Goal: Task Accomplishment & Management: Manage account settings

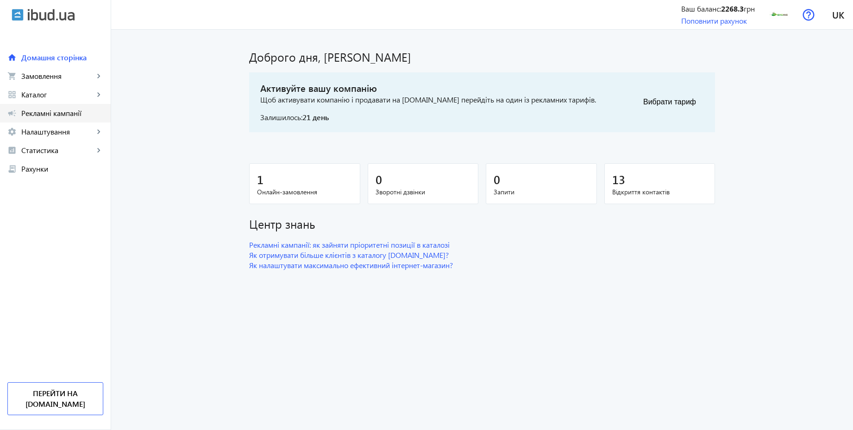
click at [53, 119] on link "campaign Рекламні кампанії" at bounding box center [55, 113] width 111 height 19
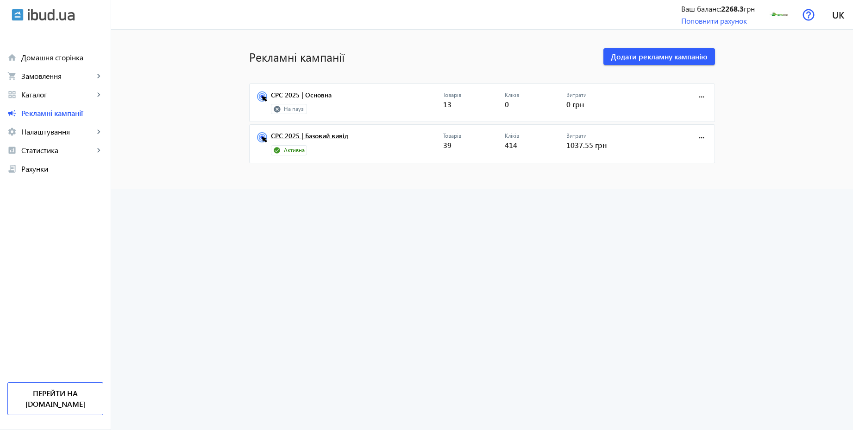
click at [325, 137] on link "CPC 2025 | Базовий вивід" at bounding box center [357, 138] width 172 height 13
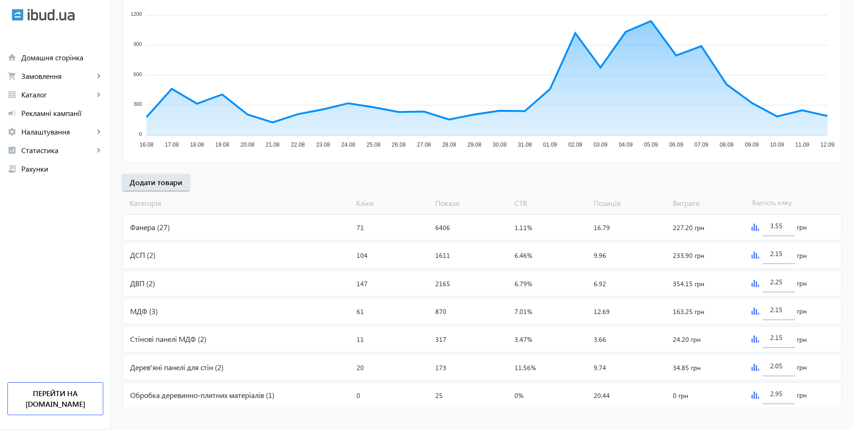
scroll to position [187, 0]
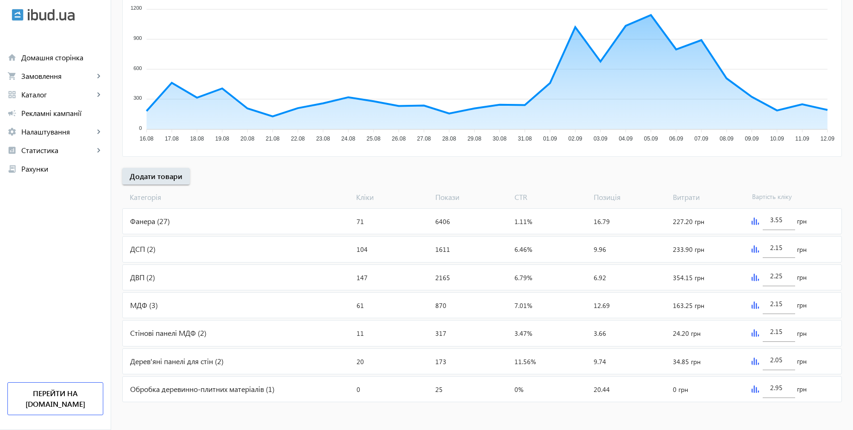
click at [183, 243] on div "ДСП (2)" at bounding box center [238, 248] width 230 height 25
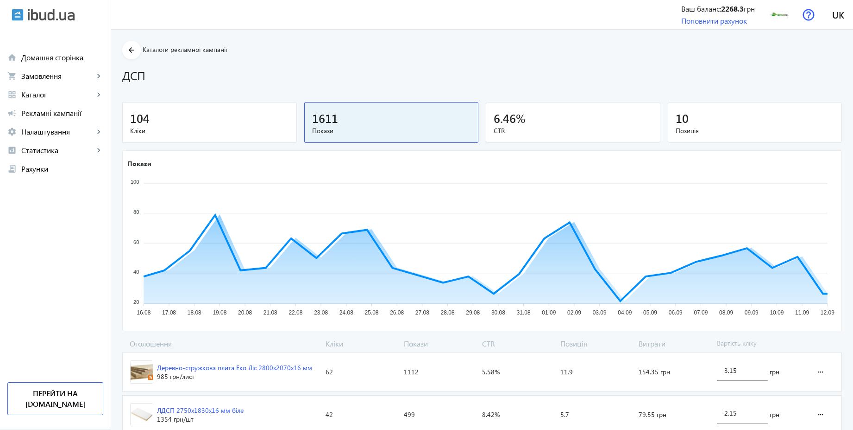
scroll to position [34, 0]
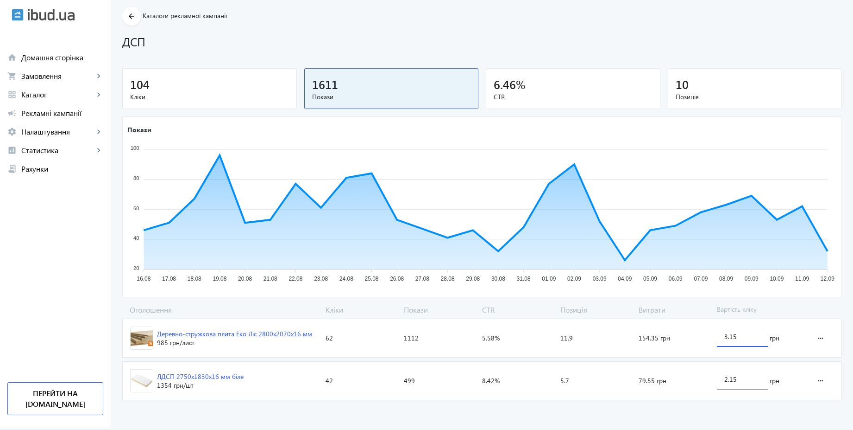
drag, startPoint x: 740, startPoint y: 335, endPoint x: 698, endPoint y: 325, distance: 42.9
click at [698, 325] on section "Деревно-стружкова плита Еко Ліс 2800х2070х16 мм 985 грн /лист Кліки: 62 Покази:…" at bounding box center [482, 337] width 720 height 39
type input "3.55"
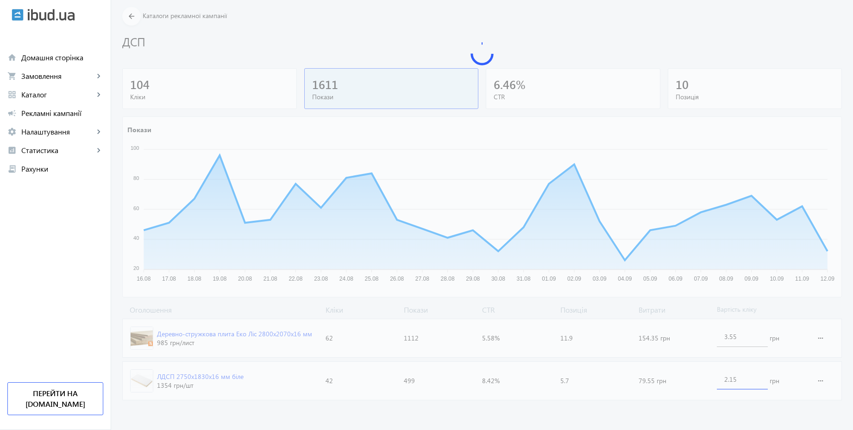
click at [748, 376] on loading-spinner "Оголошення Кліки Покази CTR Позиція Витрати Вартість кліку Деревно-стружкова пл…" at bounding box center [482, 353] width 720 height 99
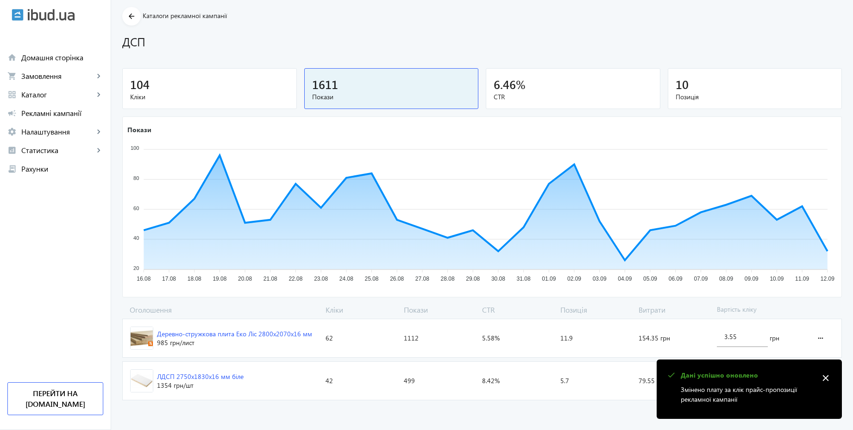
paste input "3.5"
type input "3.55"
click at [761, 302] on div "arrow_back Каталоги рекламної кампанії ДСП 104 Кліки 1611 Покази 6.46 % CTR 10 …" at bounding box center [482, 205] width 742 height 397
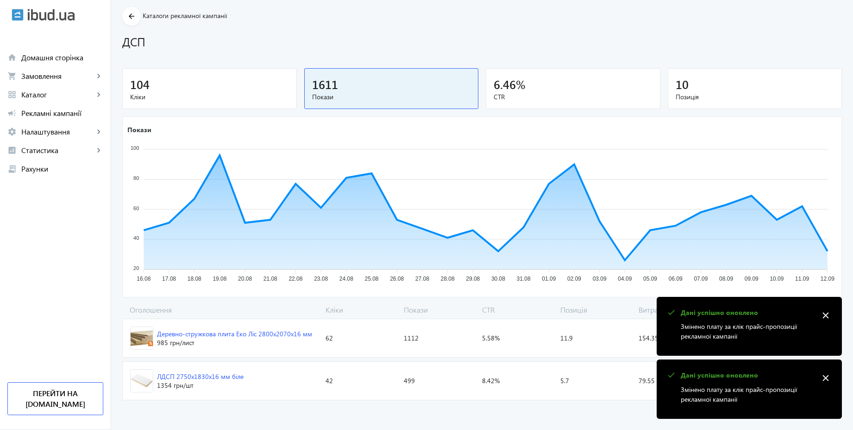
click at [127, 17] on mat-icon "arrow_back" at bounding box center [132, 17] width 12 height 12
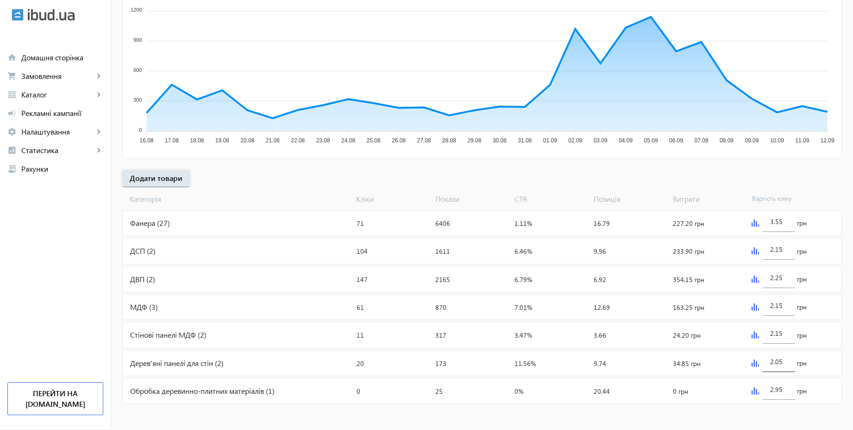
scroll to position [187, 0]
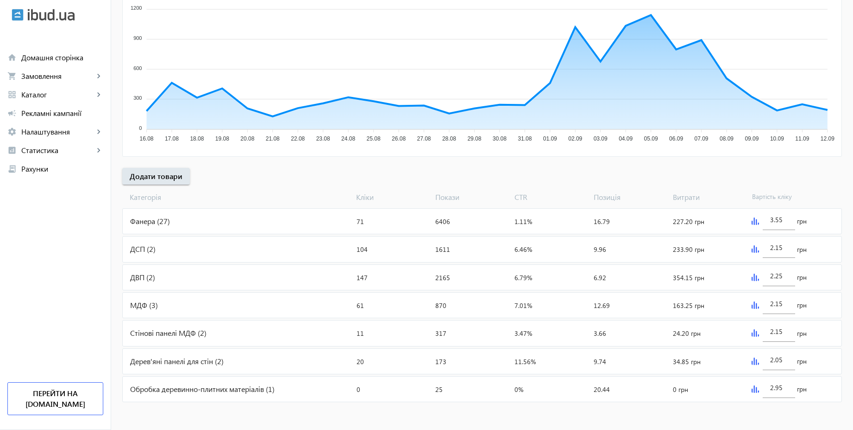
click at [220, 221] on div "Фанера (27)" at bounding box center [238, 221] width 230 height 25
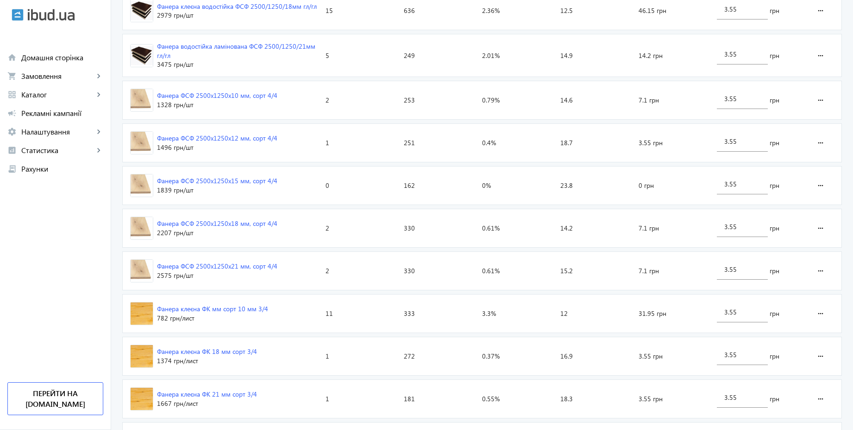
scroll to position [314, 0]
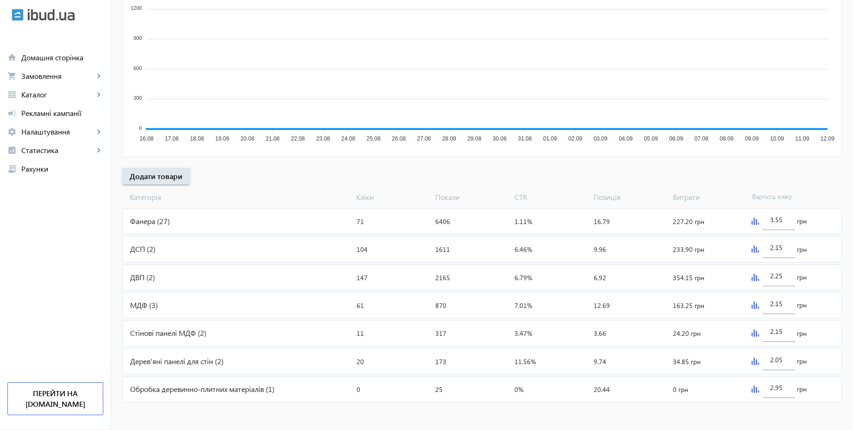
scroll to position [187, 0]
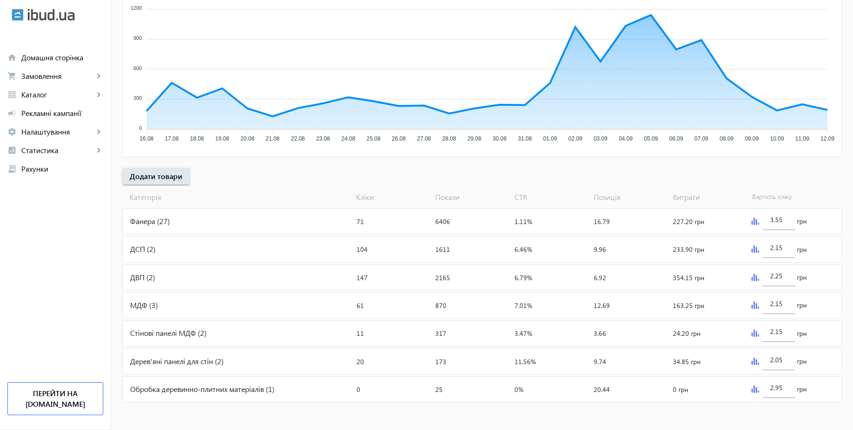
click at [271, 282] on div "ДВП (2)" at bounding box center [238, 277] width 230 height 25
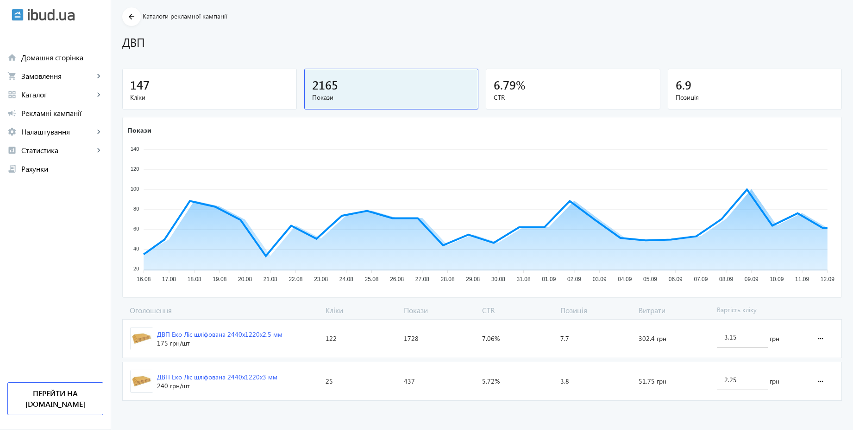
scroll to position [34, 0]
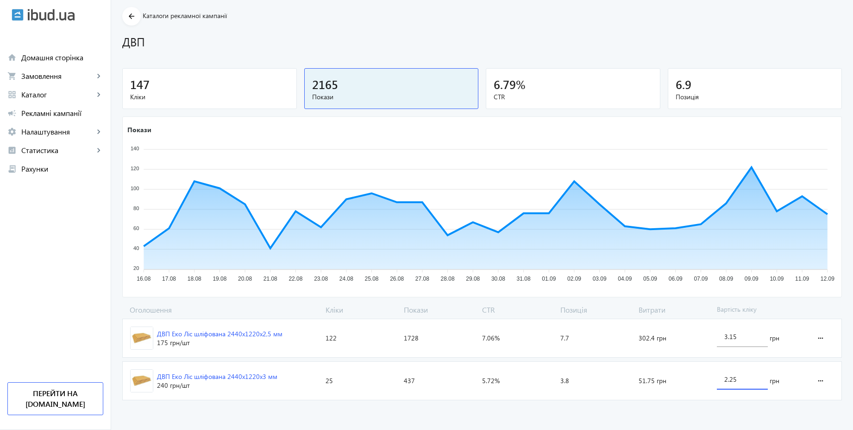
click at [743, 382] on input "2.25" at bounding box center [743, 378] width 36 height 9
paste input "3.5"
type input "3.55"
click at [745, 336] on loading-spinner "Оголошення Кліки Покази CTR Позиція Витрати Вартість кліку ДВП Еко Ліс шліфован…" at bounding box center [482, 353] width 720 height 99
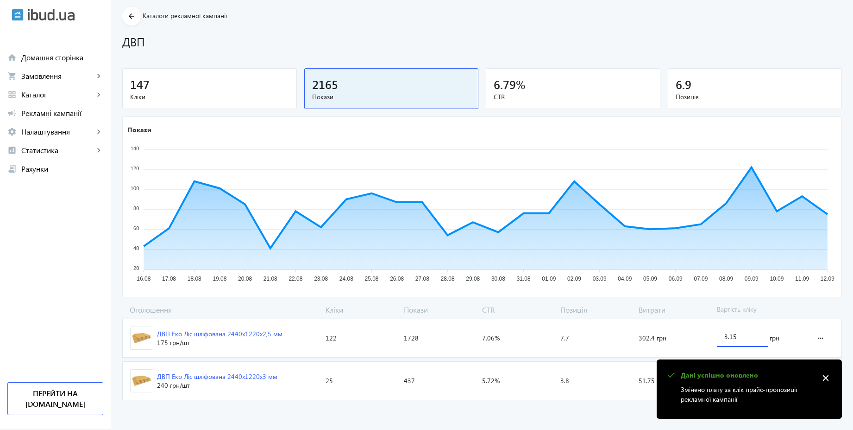
paste input "5"
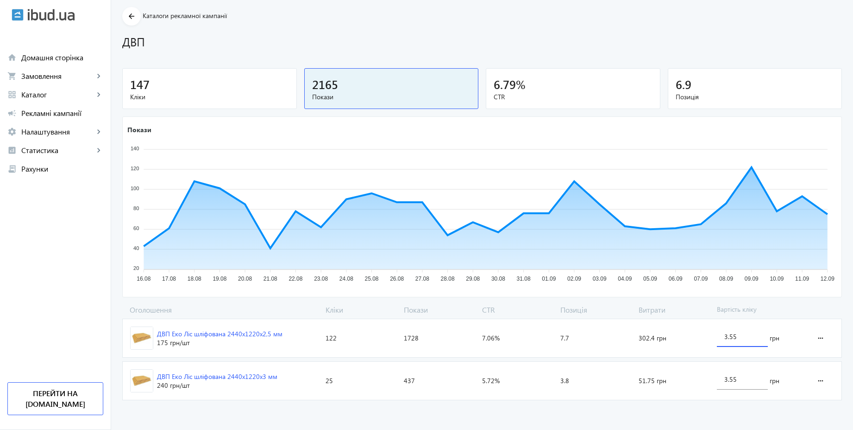
type input "3.55"
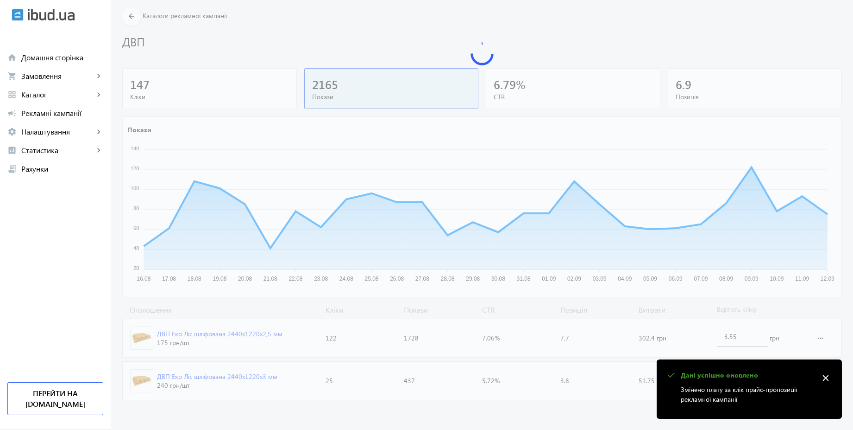
click at [770, 309] on loading-spinner "Оголошення Кліки Покази CTR Позиція Витрати Вартість кліку ДВП Еко Ліс шліфован…" at bounding box center [482, 353] width 720 height 99
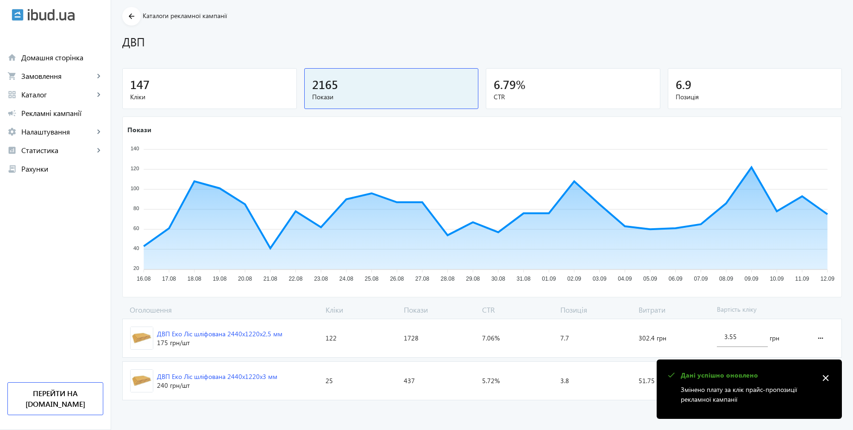
drag, startPoint x: 126, startPoint y: 14, endPoint x: 134, endPoint y: 19, distance: 8.5
click at [127, 14] on mat-icon "arrow_back" at bounding box center [132, 17] width 12 height 12
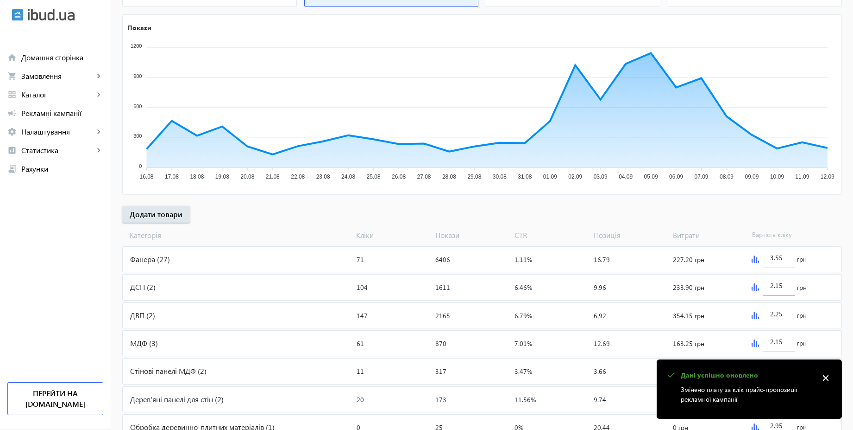
scroll to position [187, 0]
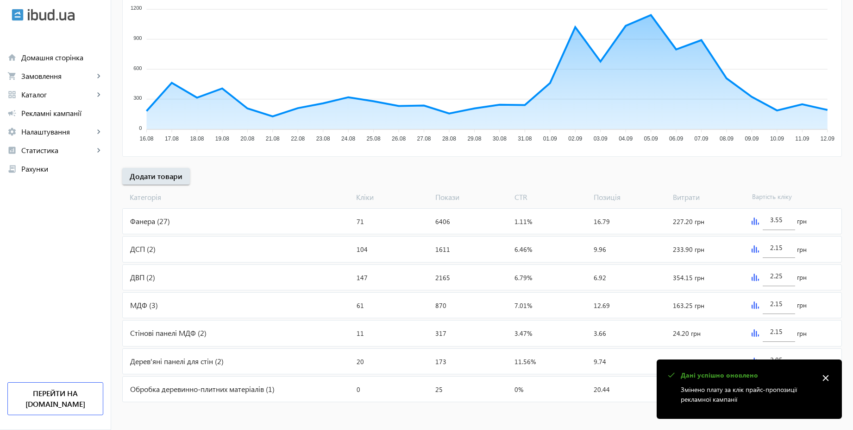
click at [831, 380] on mat-icon "close" at bounding box center [826, 378] width 14 height 14
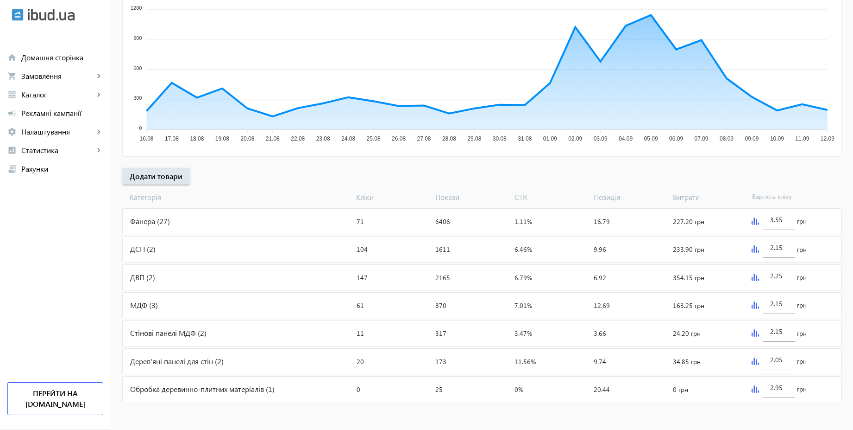
click at [196, 303] on div "МДФ (3)" at bounding box center [238, 304] width 230 height 25
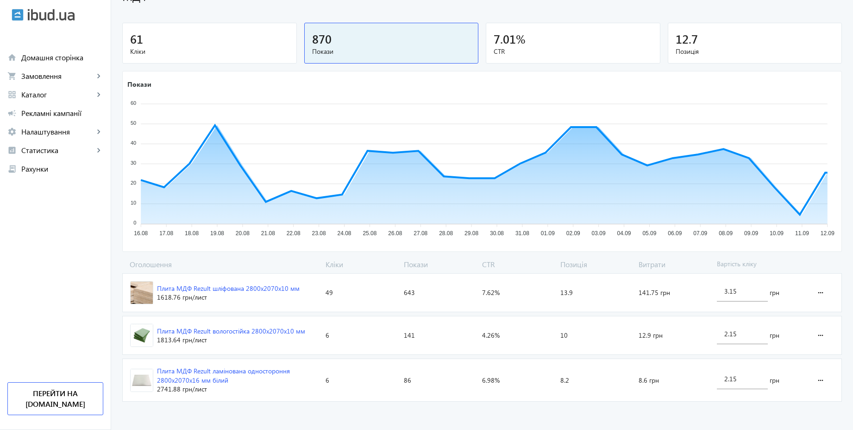
scroll to position [81, 0]
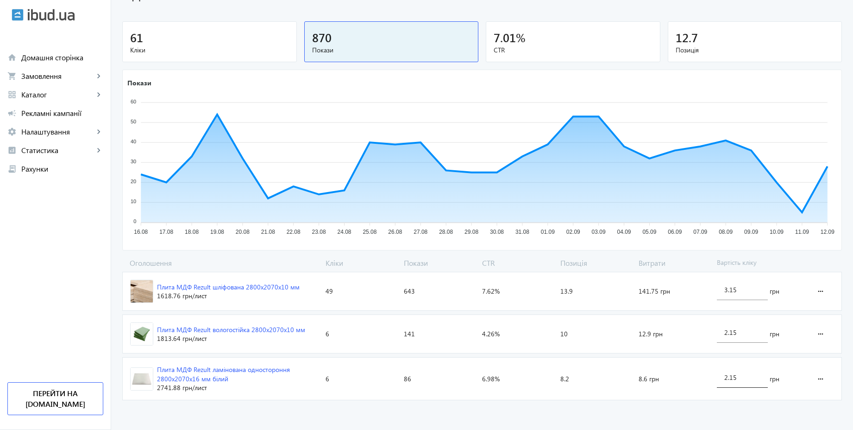
click at [750, 379] on input "2.15" at bounding box center [743, 377] width 36 height 9
paste input "3.5"
type input "3.55"
click at [750, 337] on loading-spinner "Оголошення Кліки Покази CTR Позиція Витрати Вартість кліку Плита МДФ Rezult шлі…" at bounding box center [482, 331] width 720 height 146
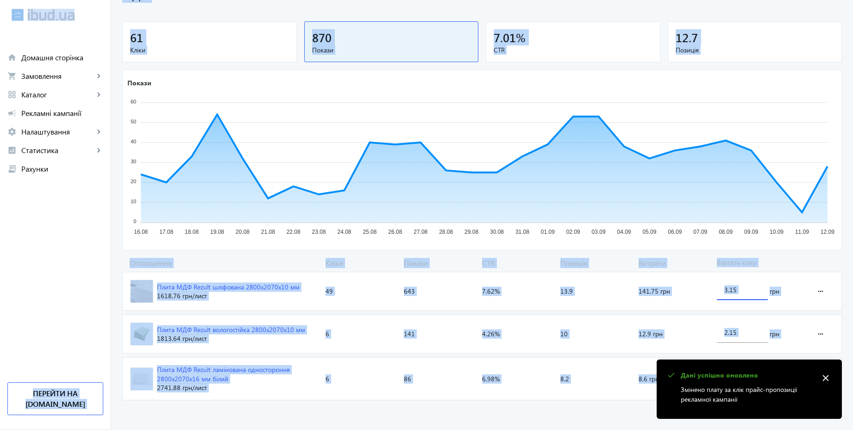
click at [744, 291] on input "3.15" at bounding box center [743, 289] width 36 height 9
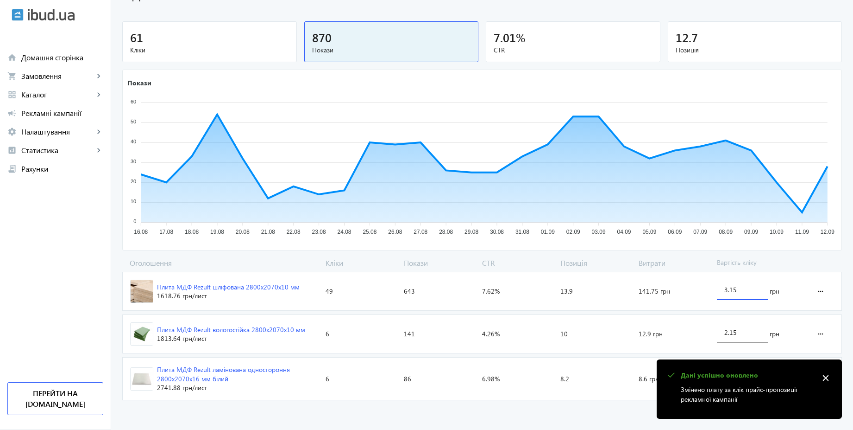
paste input "5"
type input "3.55"
click at [752, 337] on loading-spinner "Оголошення Кліки Покази CTR Позиція Витрати Вартість кліку Плита МДФ Rezult шлі…" at bounding box center [482, 331] width 720 height 146
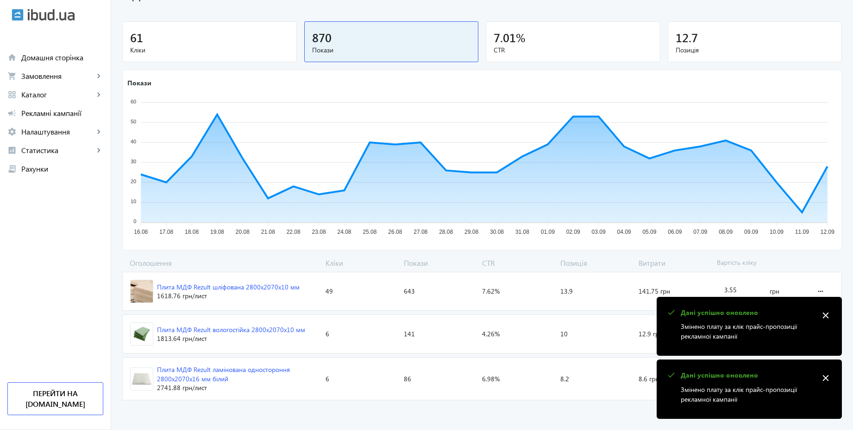
click at [827, 313] on mat-icon "close" at bounding box center [826, 315] width 14 height 14
click at [824, 373] on mat-icon "close" at bounding box center [826, 378] width 14 height 14
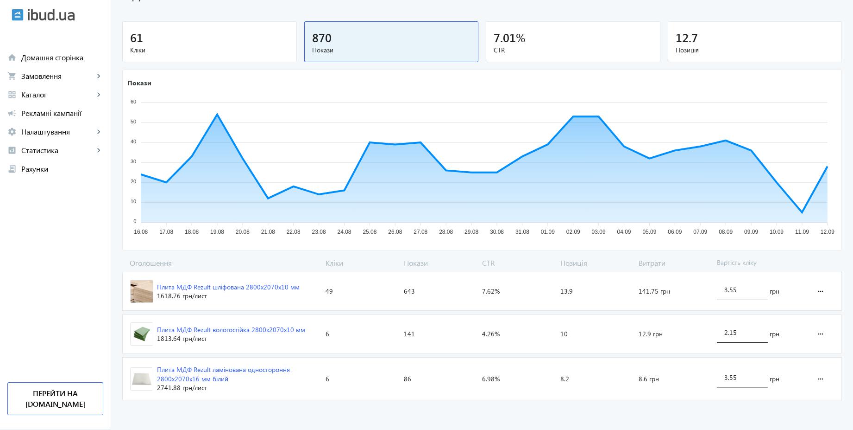
click at [746, 335] on input "2.15" at bounding box center [743, 332] width 36 height 9
paste input "3.5"
type input "3.55"
click at [781, 262] on loading-spinner "Оголошення Кліки Покази CTR Позиція Витрати Вартість кліку Плита МДФ Rezult шлі…" at bounding box center [482, 331] width 720 height 146
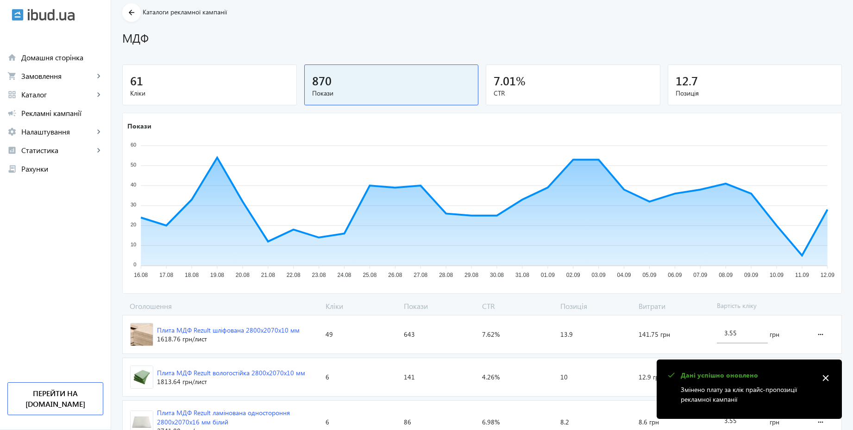
scroll to position [25, 0]
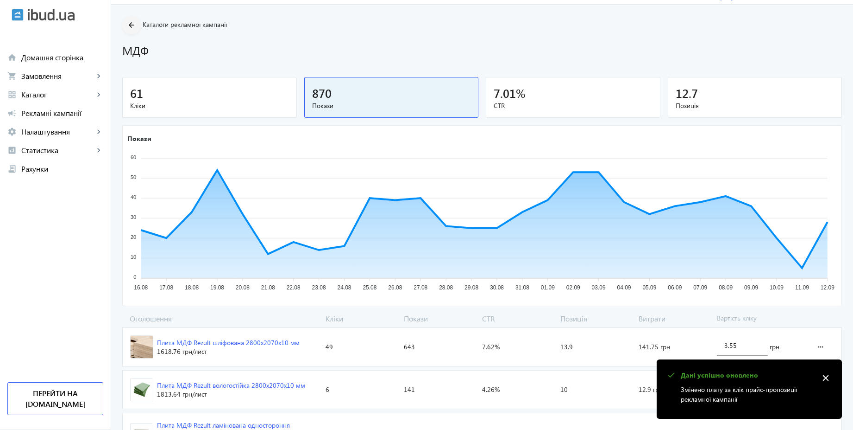
click at [126, 28] on mat-icon "arrow_back" at bounding box center [132, 25] width 12 height 12
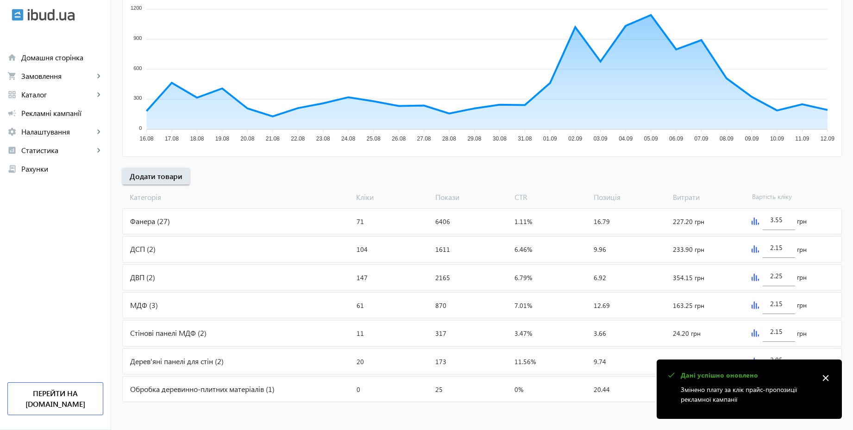
scroll to position [131, 0]
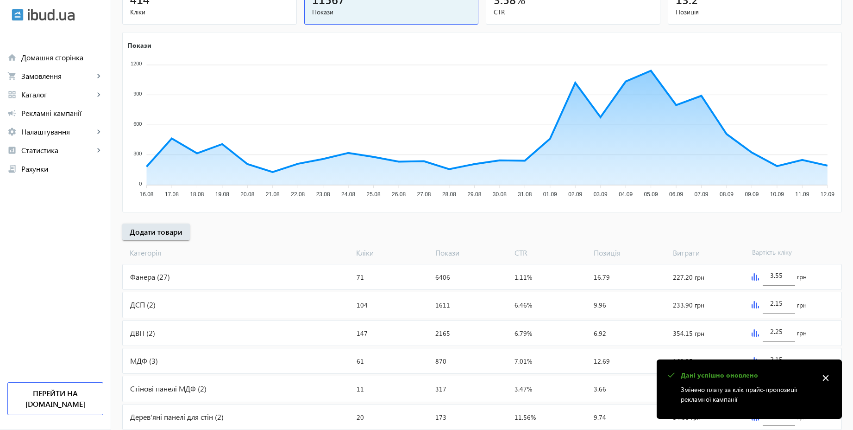
click at [826, 378] on mat-icon "close" at bounding box center [826, 378] width 14 height 14
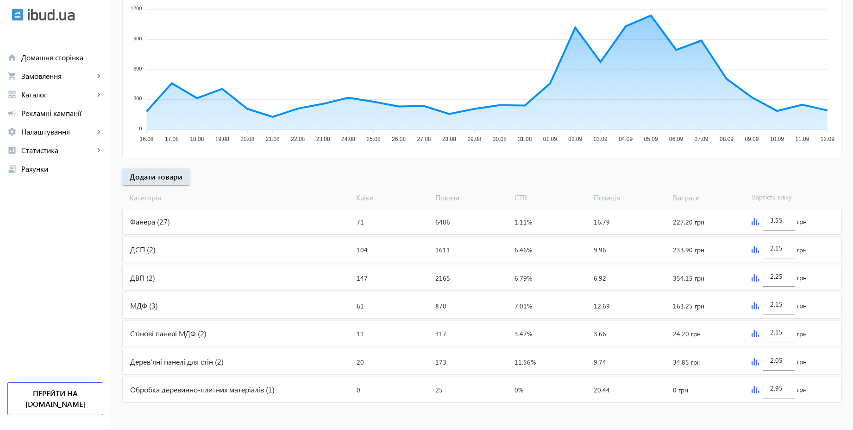
scroll to position [187, 0]
click at [272, 335] on div "Стінові панелі МДФ (2)" at bounding box center [238, 332] width 230 height 25
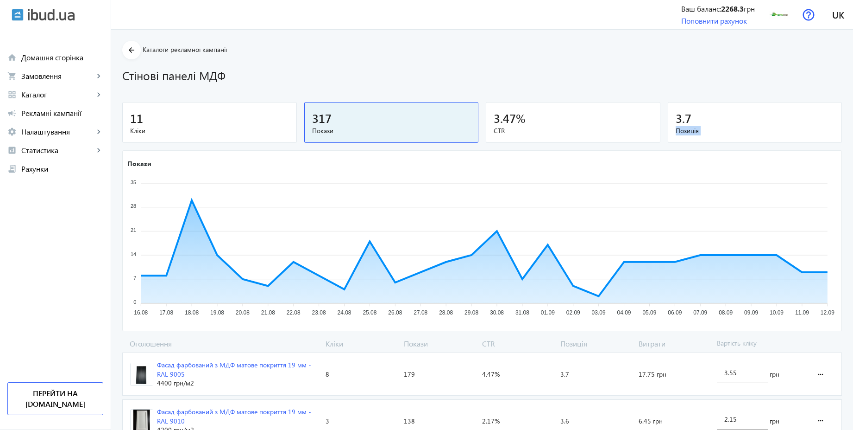
drag, startPoint x: 859, startPoint y: 113, endPoint x: 859, endPoint y: 246, distance: 133.4
click at [853, 246] on html "arrow_back home Домашня сторінка shopping_cart Замовлення keyboard_arrow_right …" at bounding box center [426, 236] width 853 height 472
click at [790, 148] on div "11 Кліки 317 Покази 3.47 % CTR 3.7 Позиція Покази 35 35 28 28 21 21 14 14 7 7 0…" at bounding box center [482, 216] width 720 height 229
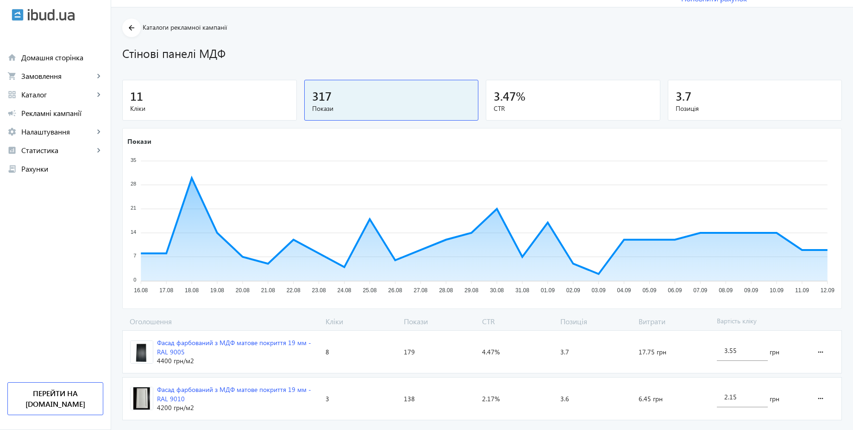
scroll to position [42, 0]
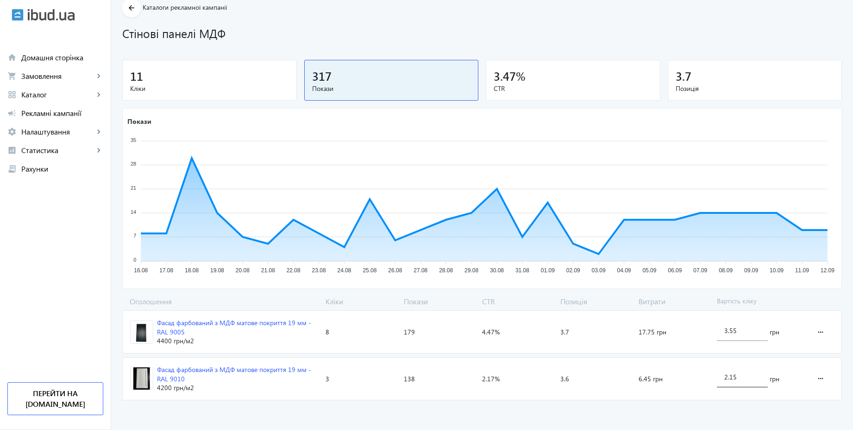
click at [752, 379] on input "2.15" at bounding box center [743, 376] width 36 height 9
paste input "3.5"
type input "3.55"
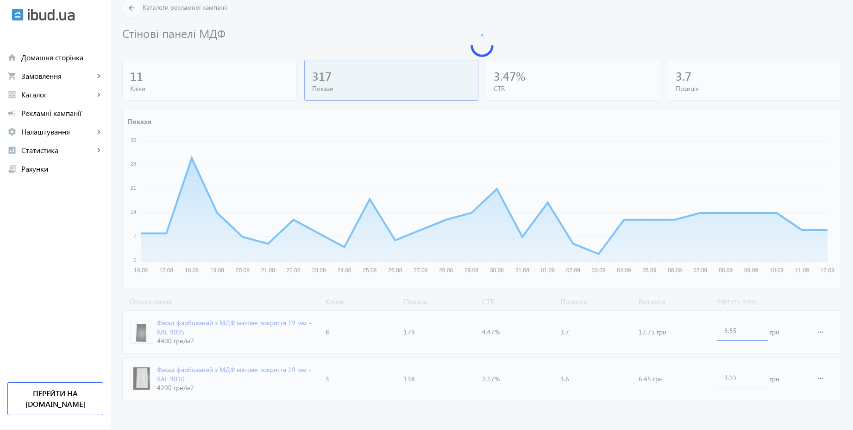
click at [749, 330] on loading-spinner "Оголошення Кліки Покази CTR Позиція Витрати Вартість кліку Фасад фарбований з М…" at bounding box center [482, 349] width 720 height 107
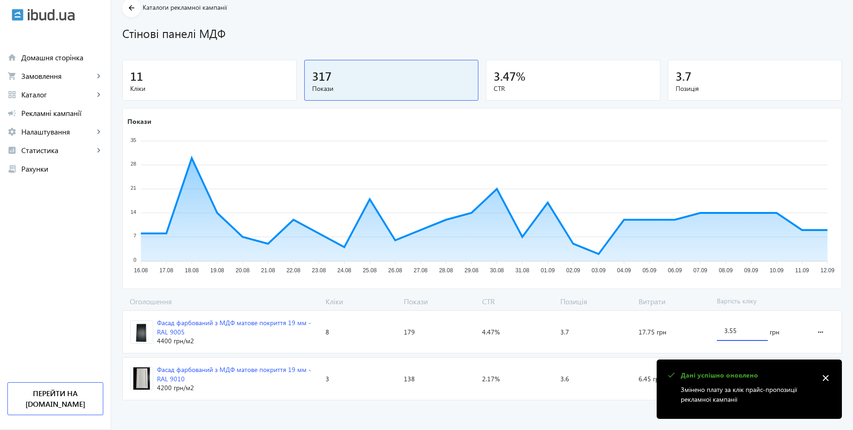
click at [775, 307] on loading-spinner "Оголошення Кліки Покази CTR Позиція Витрати Вартість кліку Фасад фарбований з М…" at bounding box center [482, 349] width 720 height 107
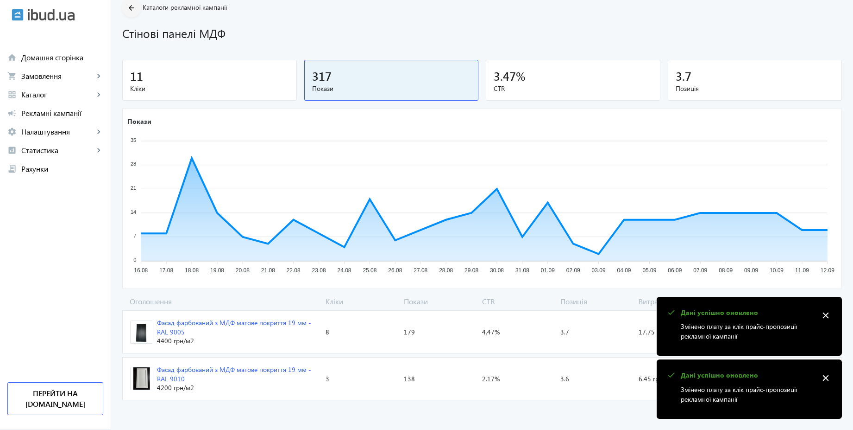
click at [128, 9] on mat-icon "arrow_back" at bounding box center [132, 8] width 12 height 12
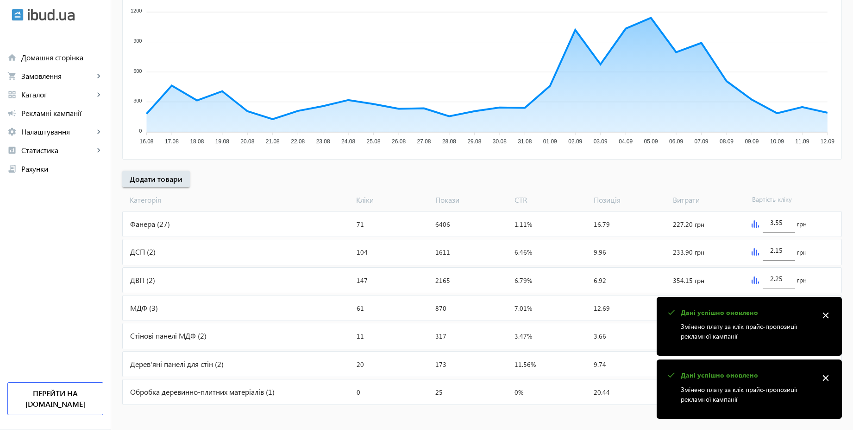
scroll to position [187, 0]
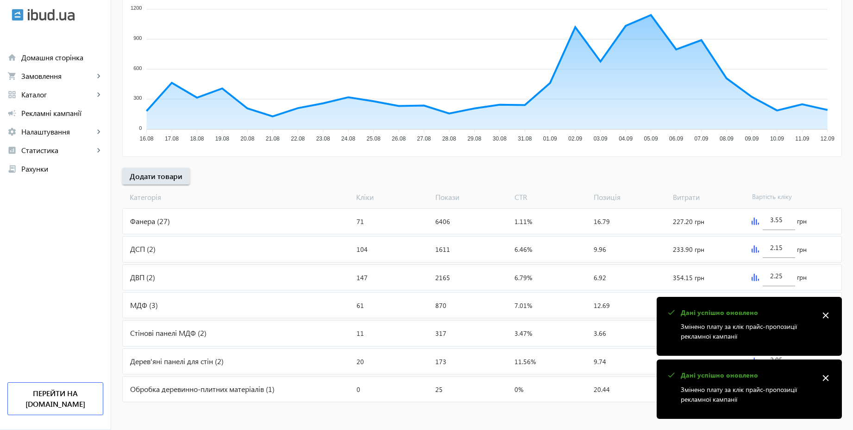
click at [830, 381] on mat-icon "close" at bounding box center [826, 378] width 14 height 14
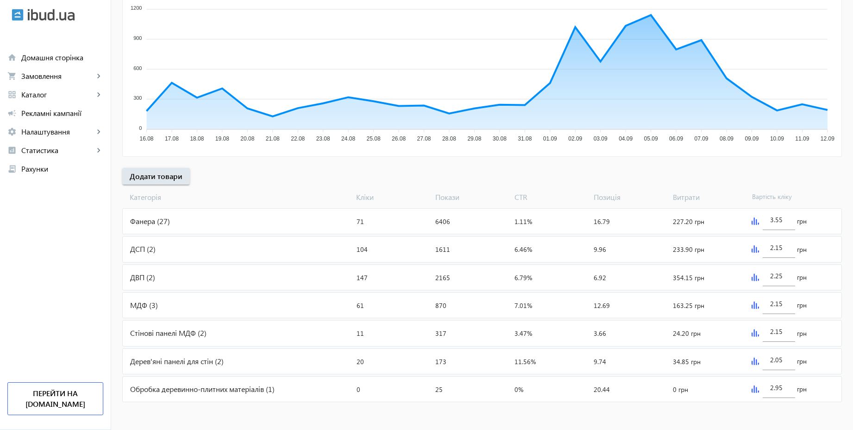
click at [830, 380] on div "2.95 грн" at bounding box center [795, 388] width 94 height 25
click at [272, 358] on div "Дерев'яні панелі для стін (2)" at bounding box center [238, 360] width 230 height 25
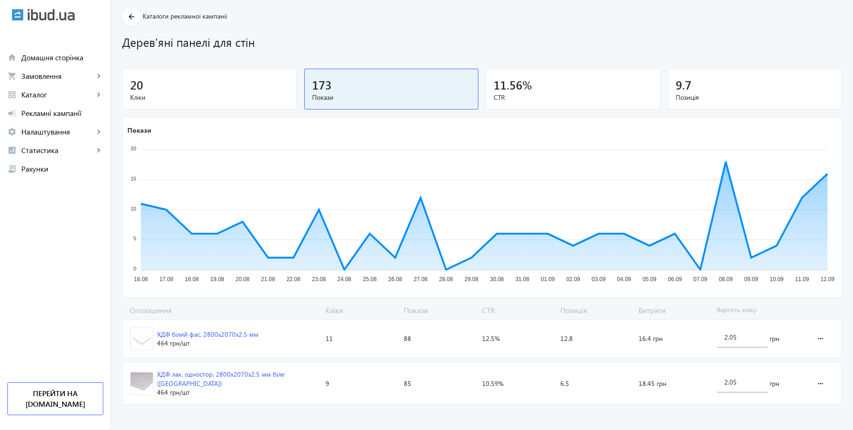
scroll to position [34, 0]
click at [752, 337] on input "2.05" at bounding box center [743, 336] width 36 height 9
type input "3.15"
click at [745, 384] on loading-spinner "Оголошення Кліки Покази CTR Позиція Витрати Вартість кліку ХДФ білий фас. 2800х…" at bounding box center [482, 355] width 720 height 103
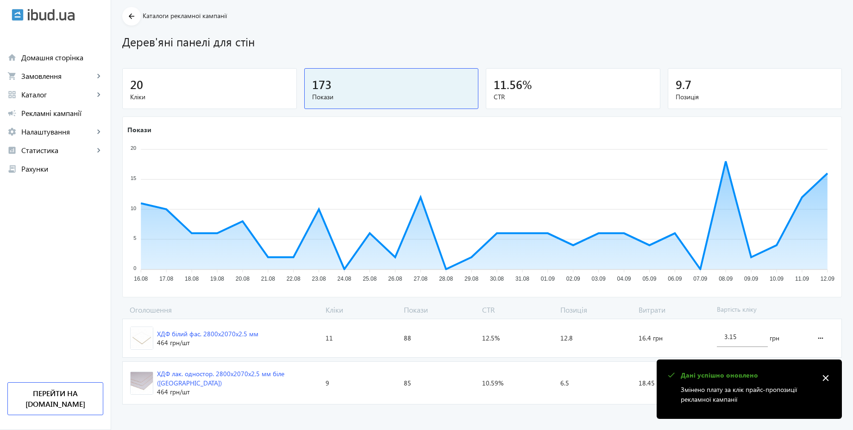
click at [745, 377] on p "Дані успішно оновлено" at bounding box center [747, 374] width 133 height 9
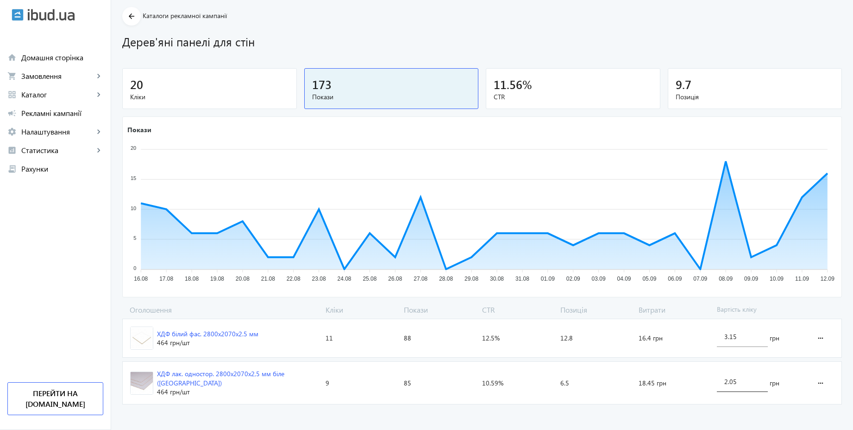
click at [750, 383] on div "2.05" at bounding box center [743, 379] width 36 height 26
paste input "3.1"
type input "3.15"
click at [777, 314] on loading-spinner "Оголошення Кліки Покази CTR Позиція Витрати Вартість кліку ХДФ білий фас. 2800х…" at bounding box center [482, 355] width 720 height 103
click at [136, 16] on section "arrow_back Каталоги рекламної кампанії Дерев'яні панелі для стін" at bounding box center [482, 28] width 720 height 43
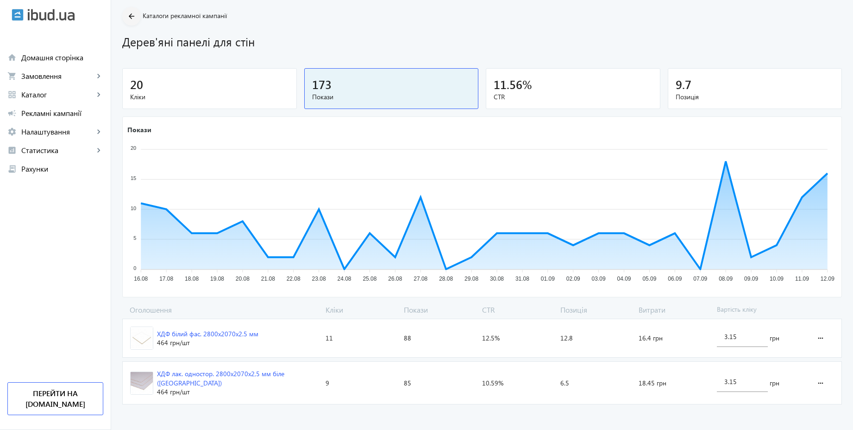
click at [128, 19] on mat-icon "arrow_back" at bounding box center [132, 17] width 12 height 12
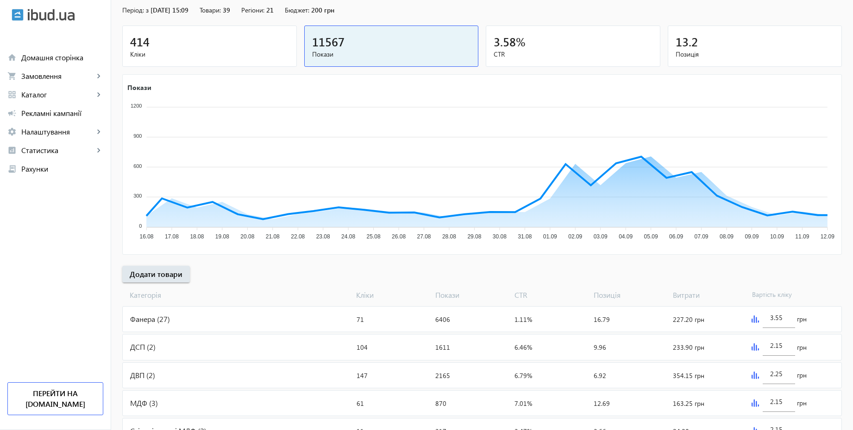
scroll to position [187, 0]
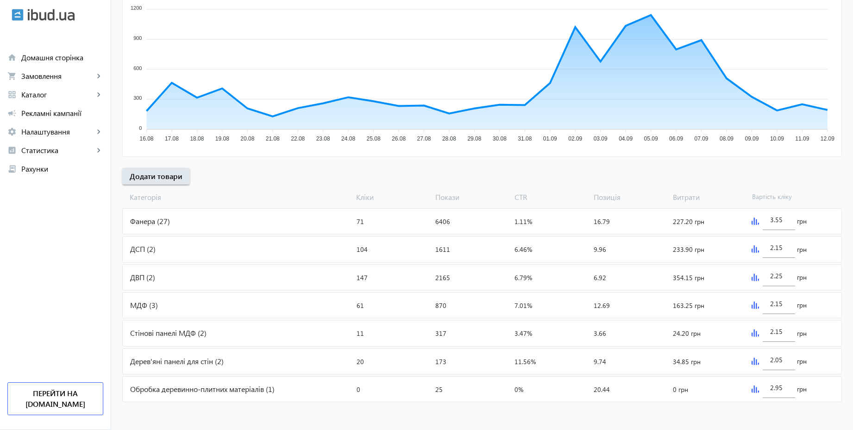
click at [297, 383] on div "Обробка деревинно-плитних матеріалів (1)" at bounding box center [238, 388] width 230 height 25
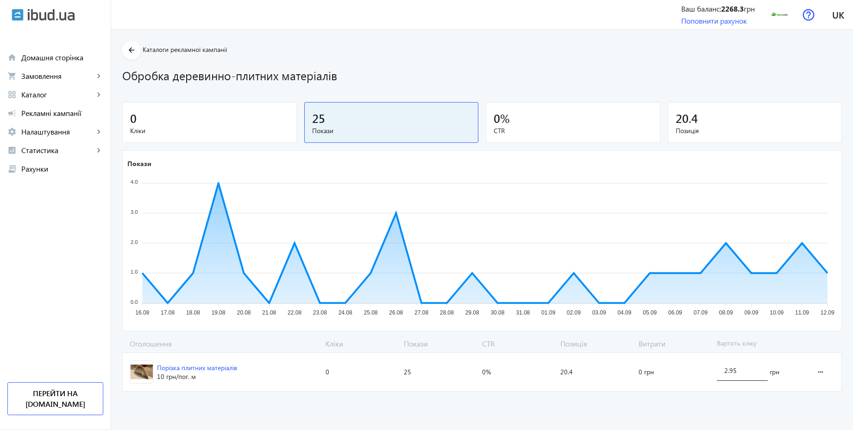
click at [747, 370] on input "2.95" at bounding box center [743, 370] width 36 height 9
paste input "3.1"
type input "3.55"
click at [506, 56] on div "arrow_back Каталоги рекламної кампанії Обробка деревинно-плитних матеріалів 0 К…" at bounding box center [482, 218] width 742 height 354
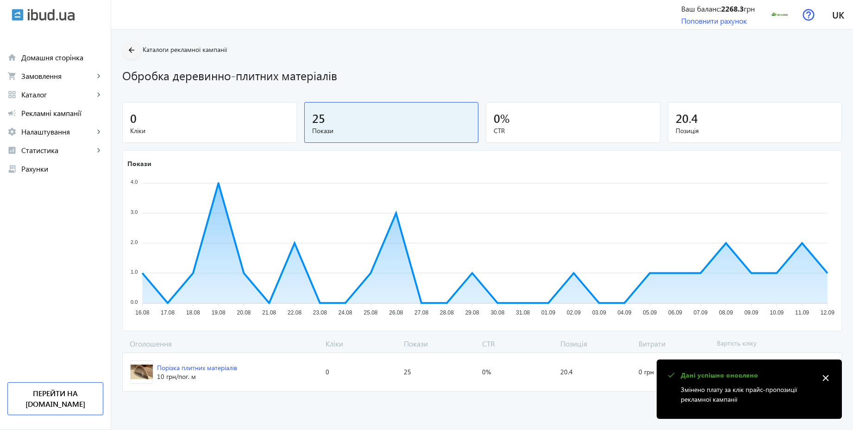
click at [132, 56] on span at bounding box center [131, 50] width 19 height 22
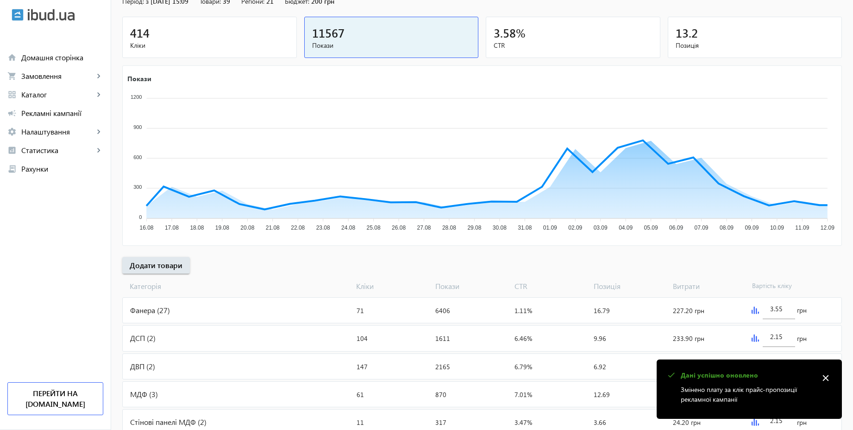
scroll to position [187, 0]
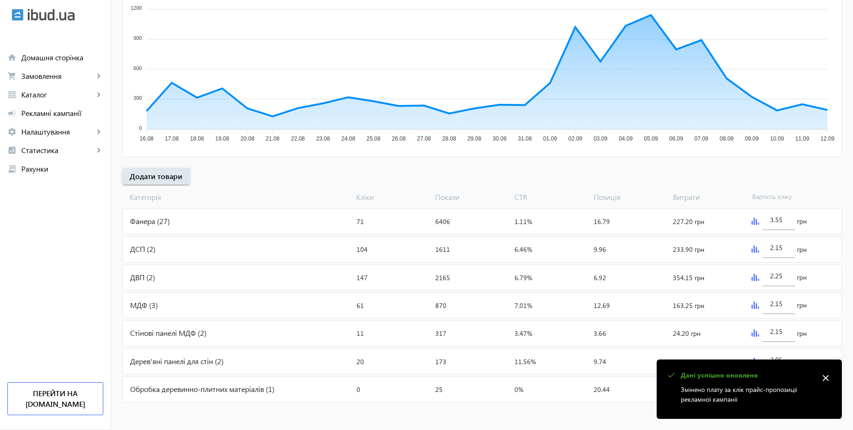
click at [828, 375] on mat-icon "close" at bounding box center [826, 378] width 14 height 14
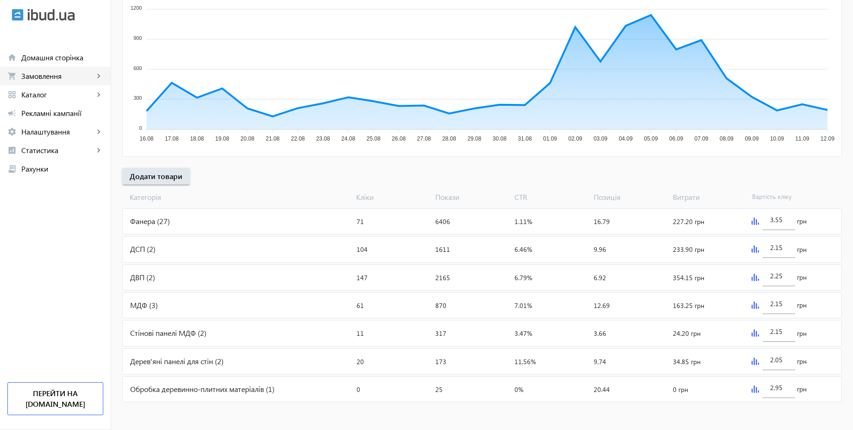
click at [63, 76] on span "Замовлення" at bounding box center [57, 75] width 73 height 9
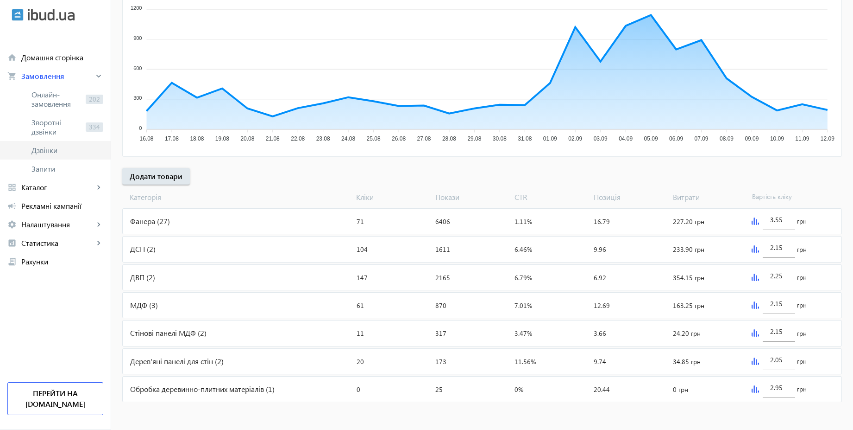
click at [54, 150] on span "Дзвінки" at bounding box center [68, 149] width 72 height 9
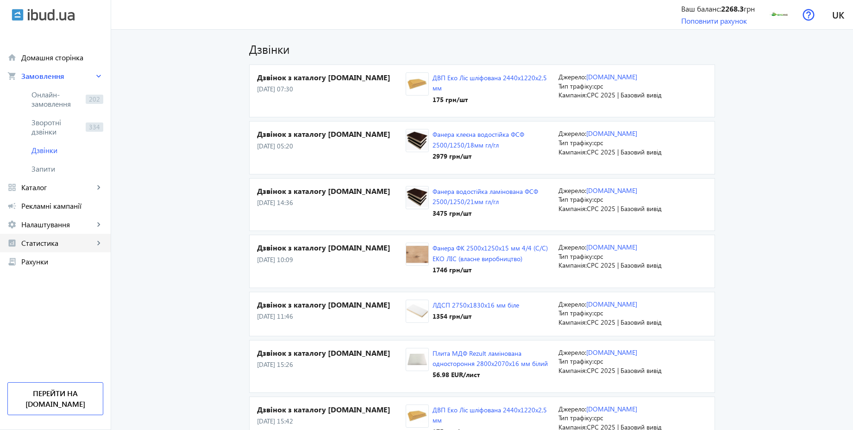
click at [74, 245] on span "Статистика" at bounding box center [57, 242] width 73 height 9
click at [54, 319] on span "Витрати" at bounding box center [68, 316] width 72 height 9
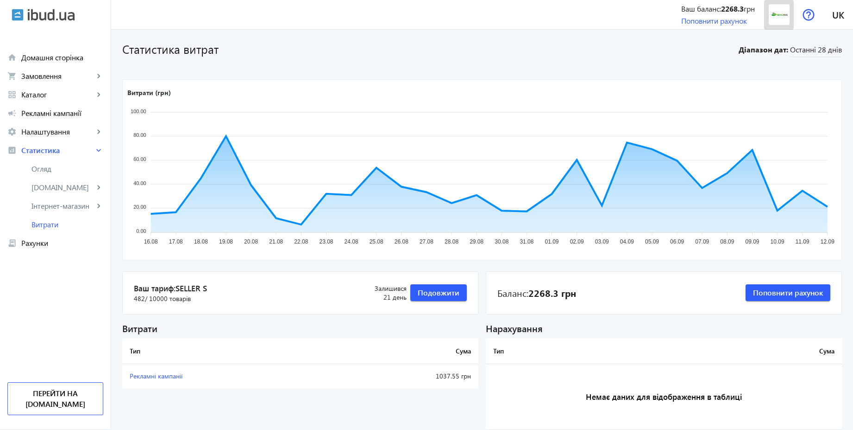
click at [783, 11] on img at bounding box center [779, 14] width 21 height 21
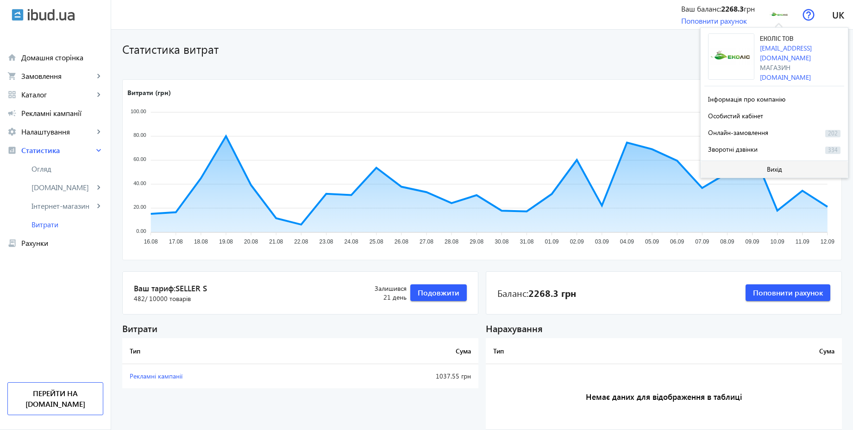
click at [777, 167] on span "Вихід" at bounding box center [774, 168] width 15 height 7
